Goal: Task Accomplishment & Management: Use online tool/utility

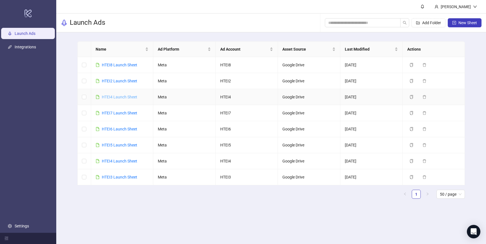
click at [123, 96] on link "HTEI4 Launch Sheet" at bounding box center [119, 97] width 35 height 4
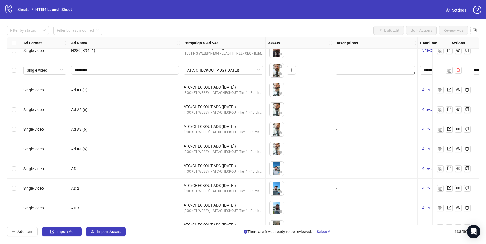
scroll to position [2543, 0]
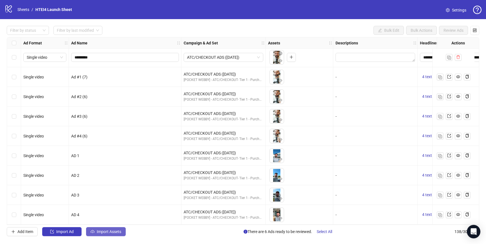
click at [115, 232] on span "Import Assets" at bounding box center [109, 231] width 24 height 4
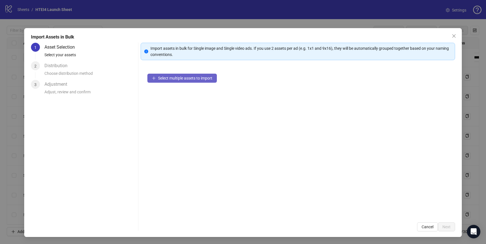
click at [195, 82] on button "Select multiple assets to import" at bounding box center [181, 78] width 69 height 9
click at [453, 34] on icon "close" at bounding box center [454, 36] width 4 height 4
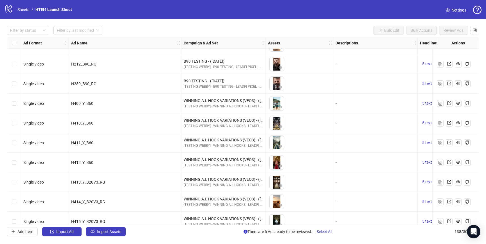
scroll to position [1172, 0]
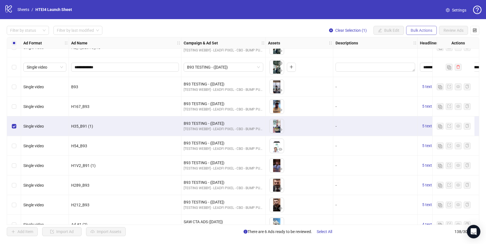
click at [425, 31] on span "Bulk Actions" at bounding box center [422, 30] width 22 height 4
click at [423, 59] on span "Duplicate with assets" at bounding box center [429, 60] width 39 height 6
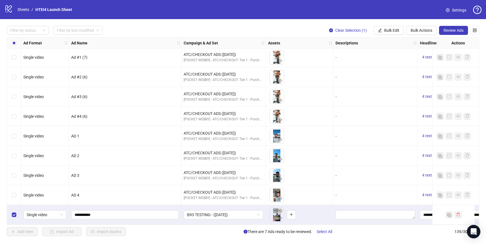
scroll to position [2562, 142]
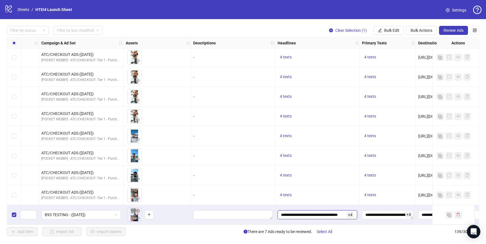
click at [314, 212] on input "**********" at bounding box center [313, 215] width 65 height 6
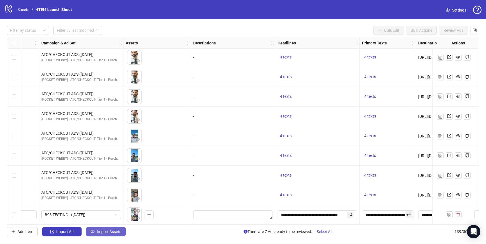
click at [108, 232] on span "Import Assets" at bounding box center [109, 231] width 24 height 4
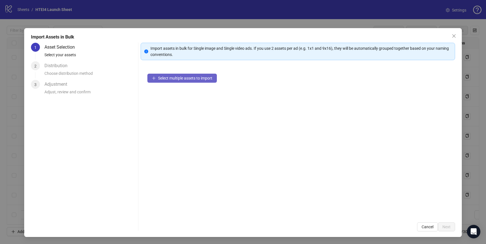
click at [208, 74] on button "Select multiple assets to import" at bounding box center [181, 78] width 69 height 9
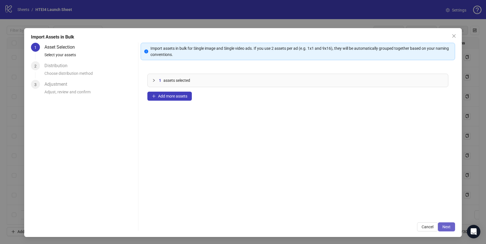
click at [452, 226] on button "Next" at bounding box center [446, 226] width 17 height 9
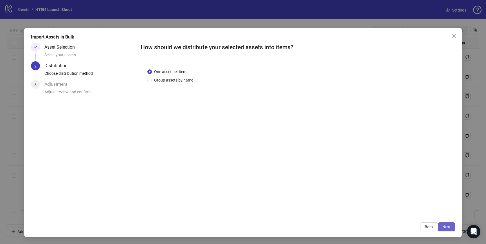
click at [445, 229] on span "Next" at bounding box center [446, 227] width 8 height 4
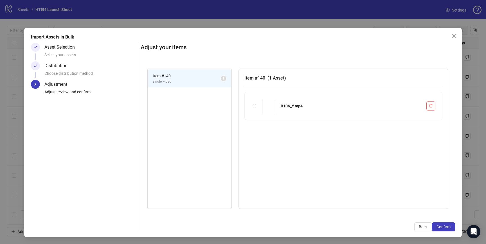
click at [445, 229] on span "Confirm" at bounding box center [443, 227] width 14 height 4
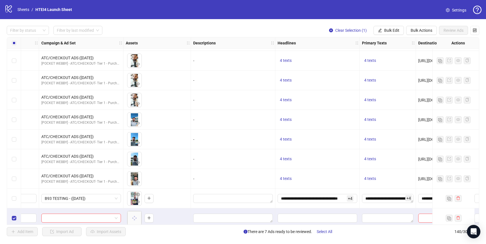
scroll to position [2582, 142]
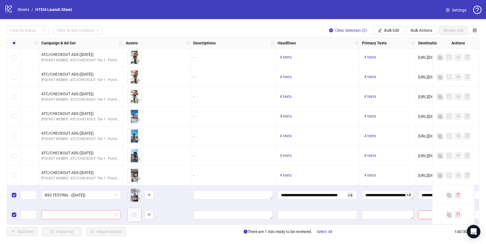
click at [98, 211] on input "search" at bounding box center [79, 215] width 68 height 8
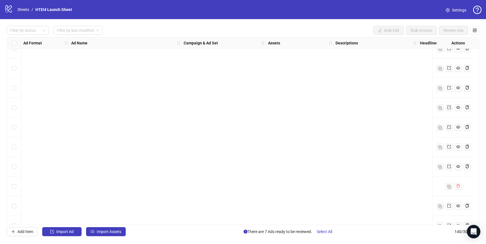
scroll to position [2582, 0]
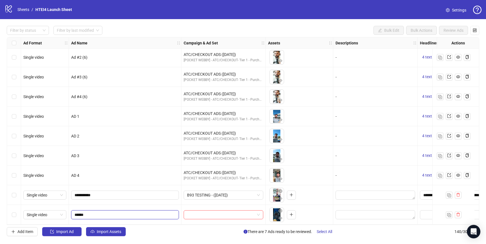
click at [80, 212] on input "******" at bounding box center [125, 215] width 100 height 6
click at [208, 206] on div at bounding box center [223, 215] width 84 height 20
click at [208, 211] on input "search" at bounding box center [221, 215] width 68 height 8
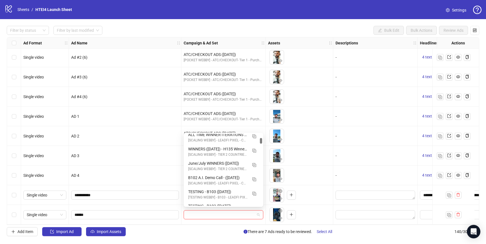
scroll to position [0, 0]
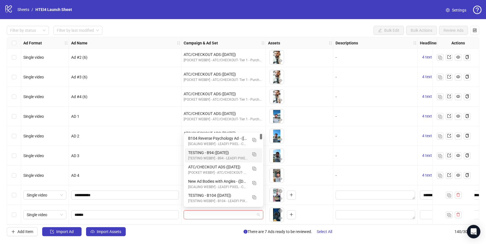
drag, startPoint x: 261, startPoint y: 136, endPoint x: 260, endPoint y: 119, distance: 17.2
click at [260, 119] on body "**********" at bounding box center [243, 122] width 486 height 244
click at [226, 179] on div "New Ad Bodies with Angles - ([DATE])" at bounding box center [217, 181] width 59 height 6
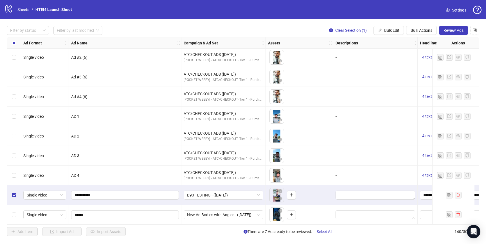
click at [18, 211] on div "Select row 140" at bounding box center [14, 215] width 14 height 20
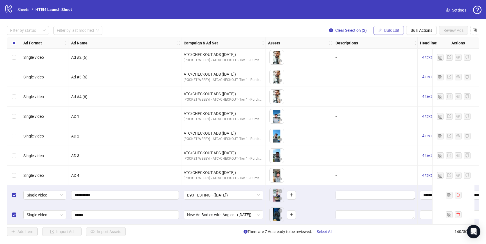
click at [389, 27] on button "Bulk Edit" at bounding box center [388, 30] width 30 height 9
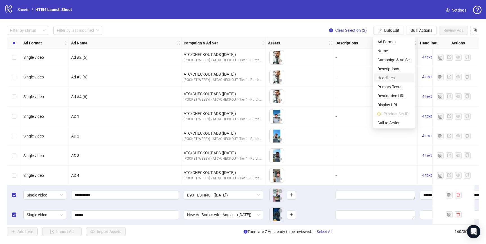
click at [390, 76] on span "Headlines" at bounding box center [393, 78] width 33 height 6
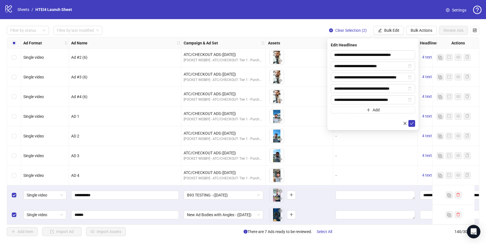
click at [415, 123] on div "**********" at bounding box center [372, 85] width 91 height 92
click at [415, 123] on button "submit" at bounding box center [411, 123] width 7 height 7
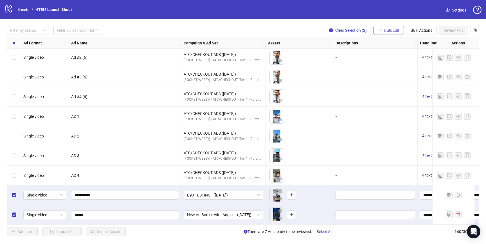
click at [391, 29] on span "Bulk Edit" at bounding box center [391, 30] width 15 height 4
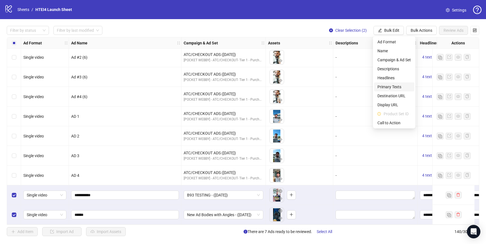
click at [387, 85] on span "Primary Texts" at bounding box center [393, 87] width 33 height 6
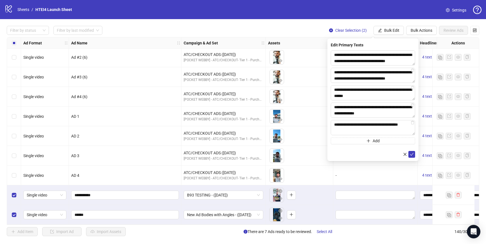
click at [412, 150] on form "**********" at bounding box center [373, 103] width 84 height 107
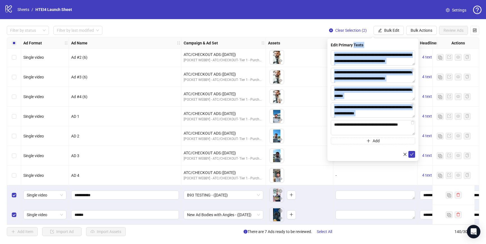
click at [412, 150] on form "**********" at bounding box center [373, 103] width 84 height 107
click at [412, 152] on icon "check" at bounding box center [412, 154] width 4 height 4
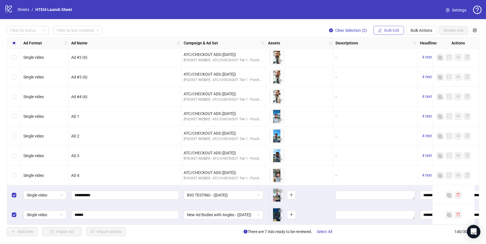
click at [384, 27] on button "Bulk Edit" at bounding box center [388, 30] width 30 height 9
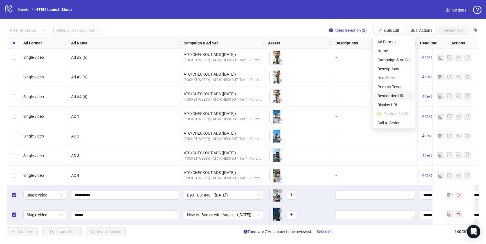
click at [389, 99] on span "Destination URL" at bounding box center [393, 96] width 33 height 6
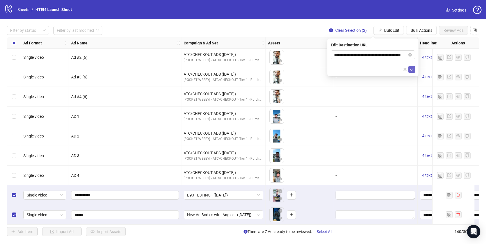
click at [413, 69] on icon "check" at bounding box center [412, 69] width 4 height 4
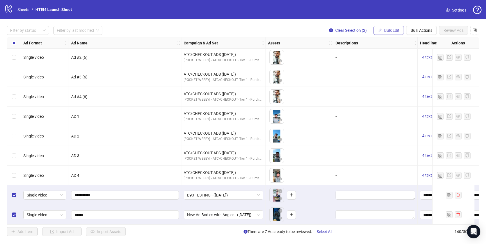
click at [383, 31] on button "Bulk Edit" at bounding box center [388, 30] width 30 height 9
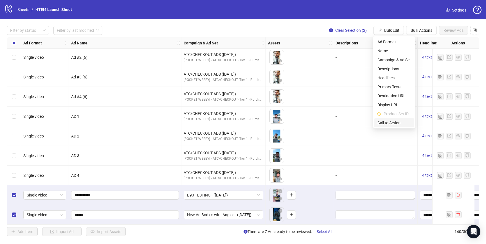
click at [388, 121] on span "Call to Action" at bounding box center [393, 123] width 33 height 6
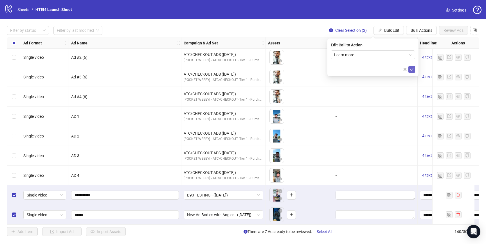
click at [409, 67] on button "submit" at bounding box center [411, 69] width 7 height 7
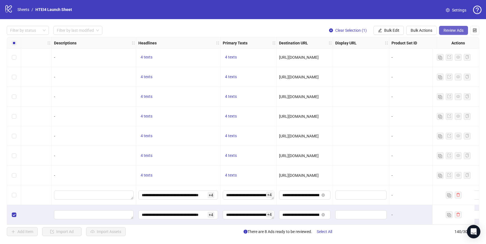
click at [453, 33] on button "Review Ads" at bounding box center [453, 30] width 29 height 9
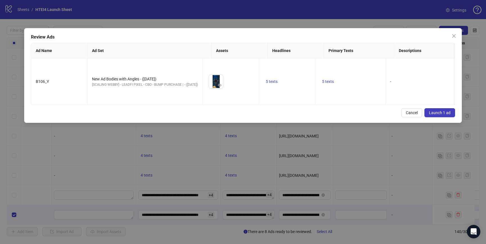
drag, startPoint x: 447, startPoint y: 107, endPoint x: 255, endPoint y: 104, distance: 191.8
click at [255, 108] on div "Cancel Launch 1 ad" at bounding box center [243, 112] width 424 height 9
click at [222, 84] on icon "eye" at bounding box center [220, 85] width 4 height 3
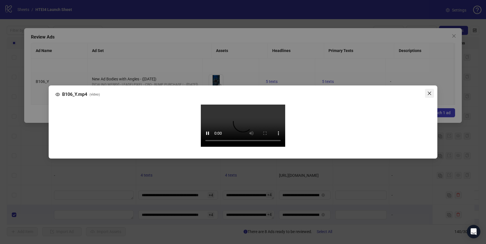
click at [428, 91] on icon "close" at bounding box center [429, 93] width 4 height 4
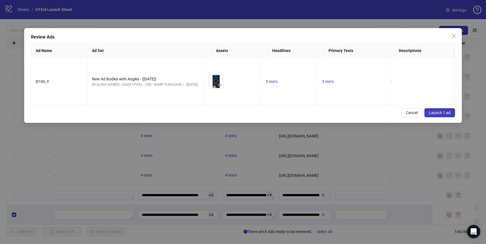
click at [442, 109] on button "Launch 1 ad" at bounding box center [439, 112] width 31 height 9
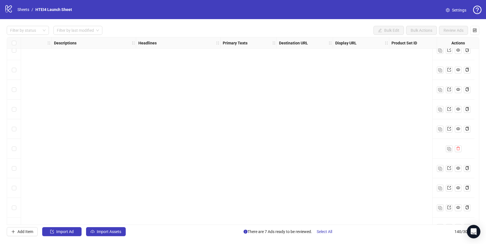
scroll to position [2582, 281]
